Goal: Use online tool/utility: Utilize a website feature to perform a specific function

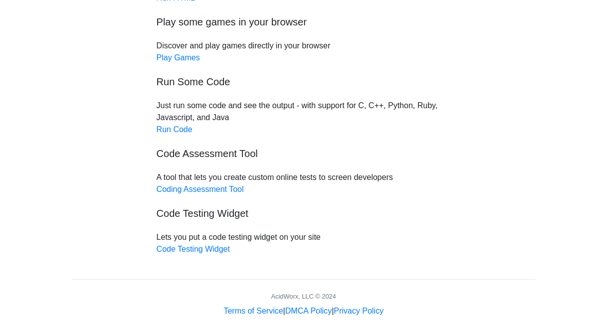
scroll to position [116, 0]
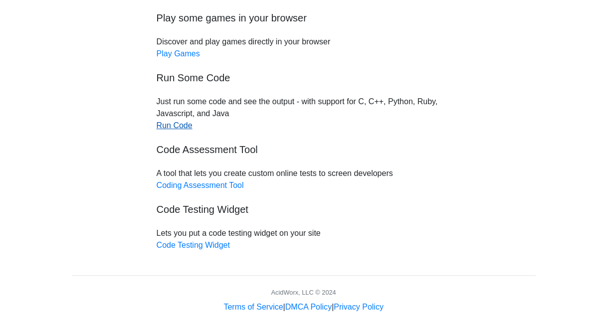
click at [162, 124] on link "Run Code" at bounding box center [175, 125] width 36 height 8
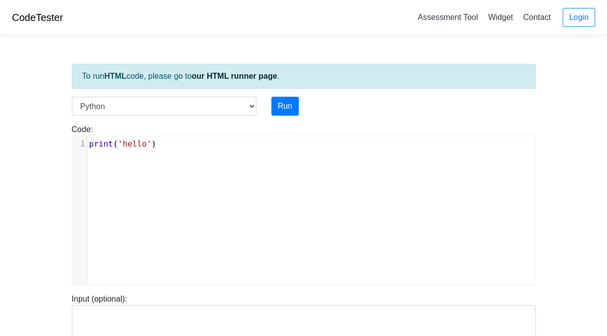
click at [168, 153] on div "xxxxxxxxxx 1 print ( 'hello' )" at bounding box center [310, 217] width 477 height 163
type textarea "print('hello')"
drag, startPoint x: 185, startPoint y: 144, endPoint x: 20, endPoint y: 135, distance: 165.2
click at [20, 135] on body "CodeTester Assessment Tool Widget Contact Login To run HTML code, please go to …" at bounding box center [303, 266] width 607 height 532
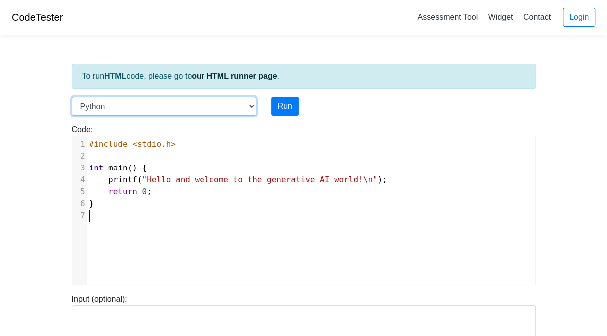
click at [255, 106] on select "C C++ Go Java Javascript Python Ruby" at bounding box center [164, 106] width 184 height 19
select select "c"
click at [72, 97] on select "C C++ Go Java Javascript Python Ruby" at bounding box center [164, 106] width 184 height 19
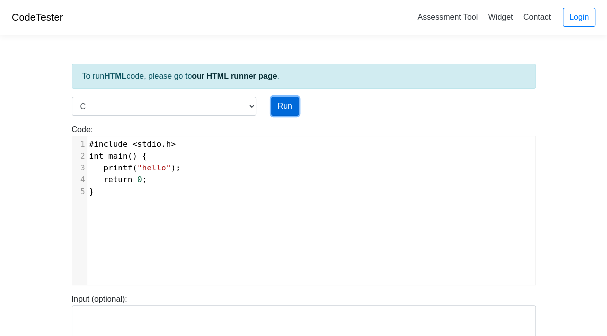
click at [281, 104] on button "Run" at bounding box center [284, 106] width 27 height 19
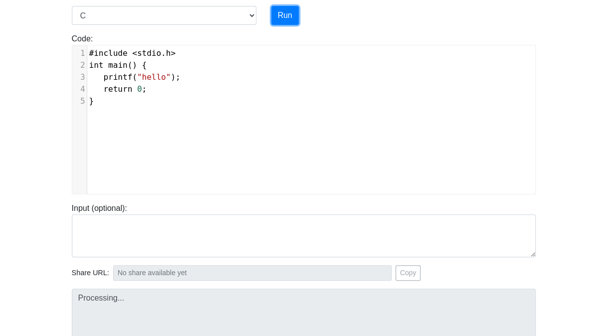
scroll to position [150, 0]
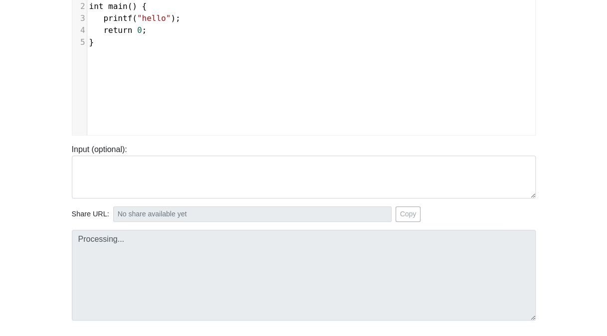
type input "[URL][DOMAIN_NAME]"
type textarea "Stdout: hello"
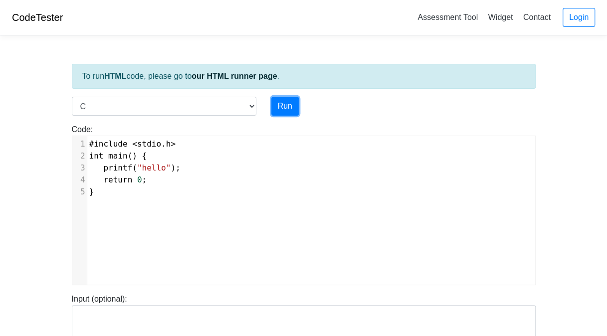
scroll to position [100, 0]
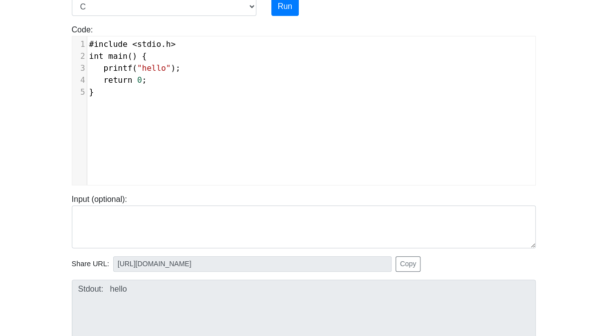
click at [112, 108] on div "xxxxxxxxxx 1 #include < stdio . h > 2 int main () { 3 printf ( "hello" ); 4 ret…" at bounding box center [310, 117] width 477 height 163
type textarea "#include <stdio.h> int main() { printf("hello"); return 0; }"
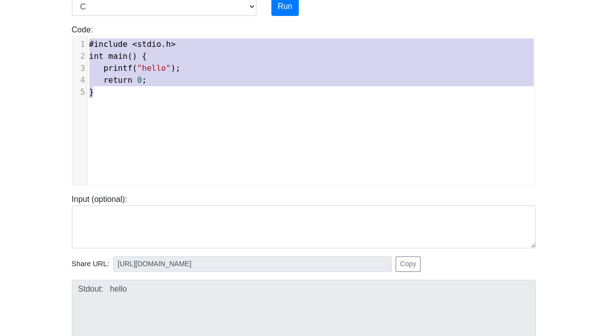
drag, startPoint x: 127, startPoint y: 96, endPoint x: 76, endPoint y: 30, distance: 83.5
click at [76, 30] on div "Code: #include <stdio.h> int main() { printf("hello"); return 0; } #include <st…" at bounding box center [303, 104] width 478 height 161
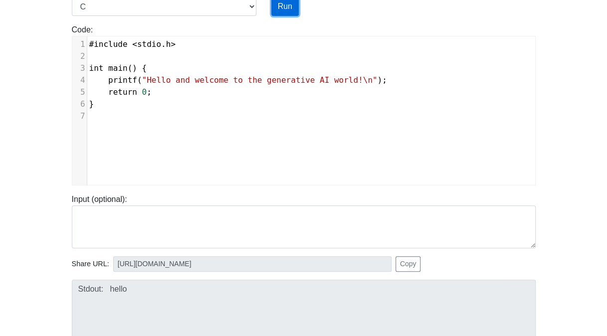
click at [291, 7] on button "Run" at bounding box center [284, 6] width 27 height 19
type input "[URL][DOMAIN_NAME]"
type textarea "Stdout: Hello and welcome to the generative AI world!"
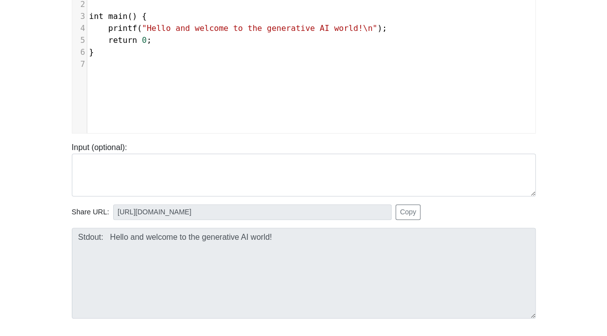
scroll to position [199, 0]
